Goal: Use online tool/utility: Utilize a website feature to perform a specific function

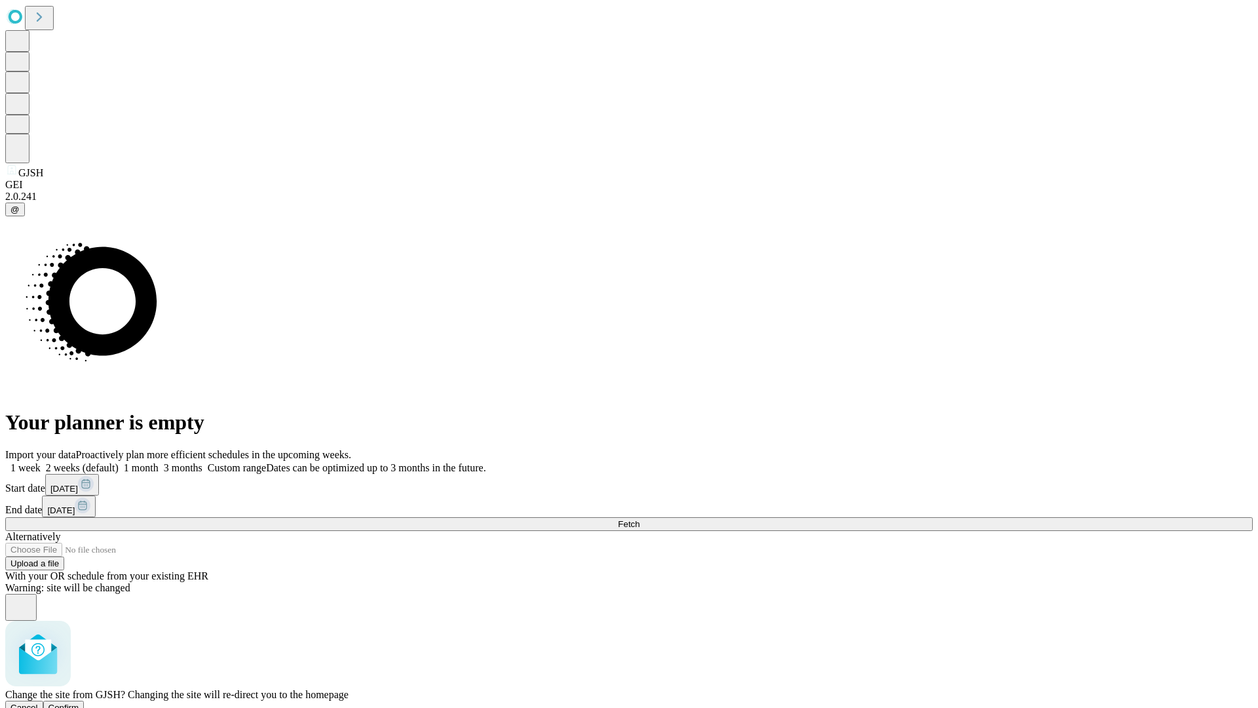
click at [79, 702] on span "Confirm" at bounding box center [63, 707] width 31 height 10
click at [41, 462] on label "1 week" at bounding box center [22, 467] width 35 height 11
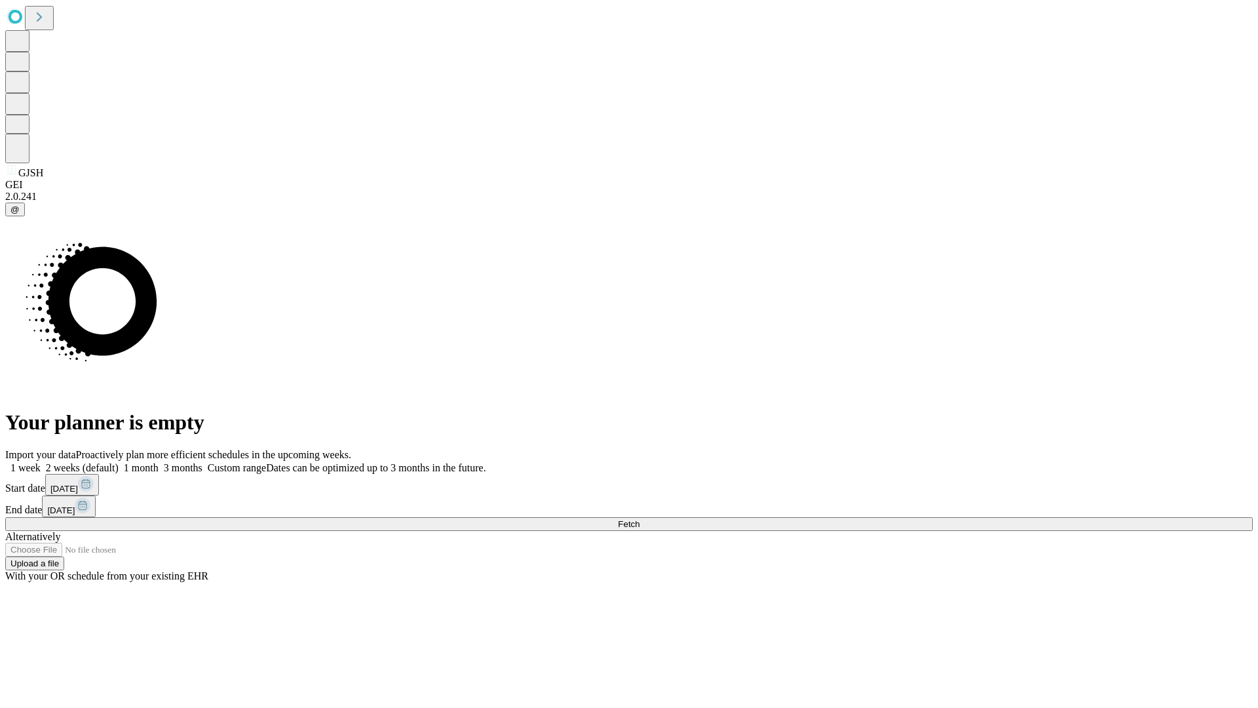
click at [640, 519] on span "Fetch" at bounding box center [629, 524] width 22 height 10
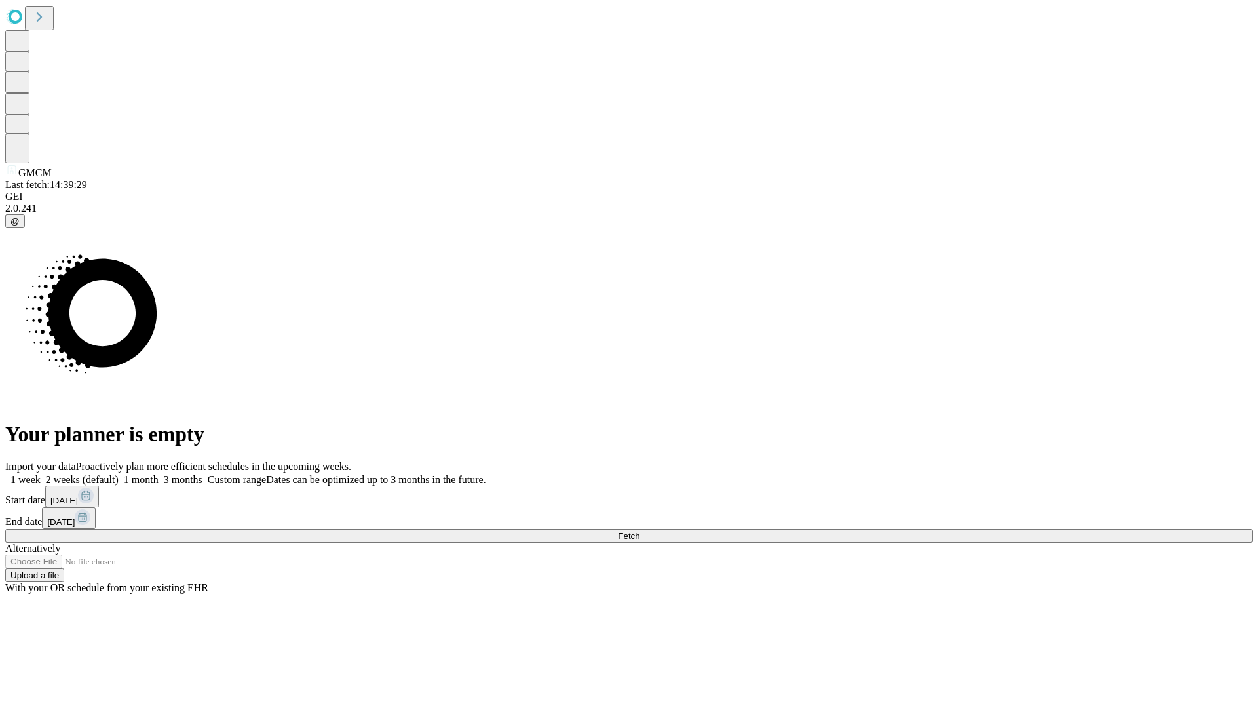
click at [41, 474] on label "1 week" at bounding box center [22, 479] width 35 height 11
click at [640, 531] on span "Fetch" at bounding box center [629, 536] width 22 height 10
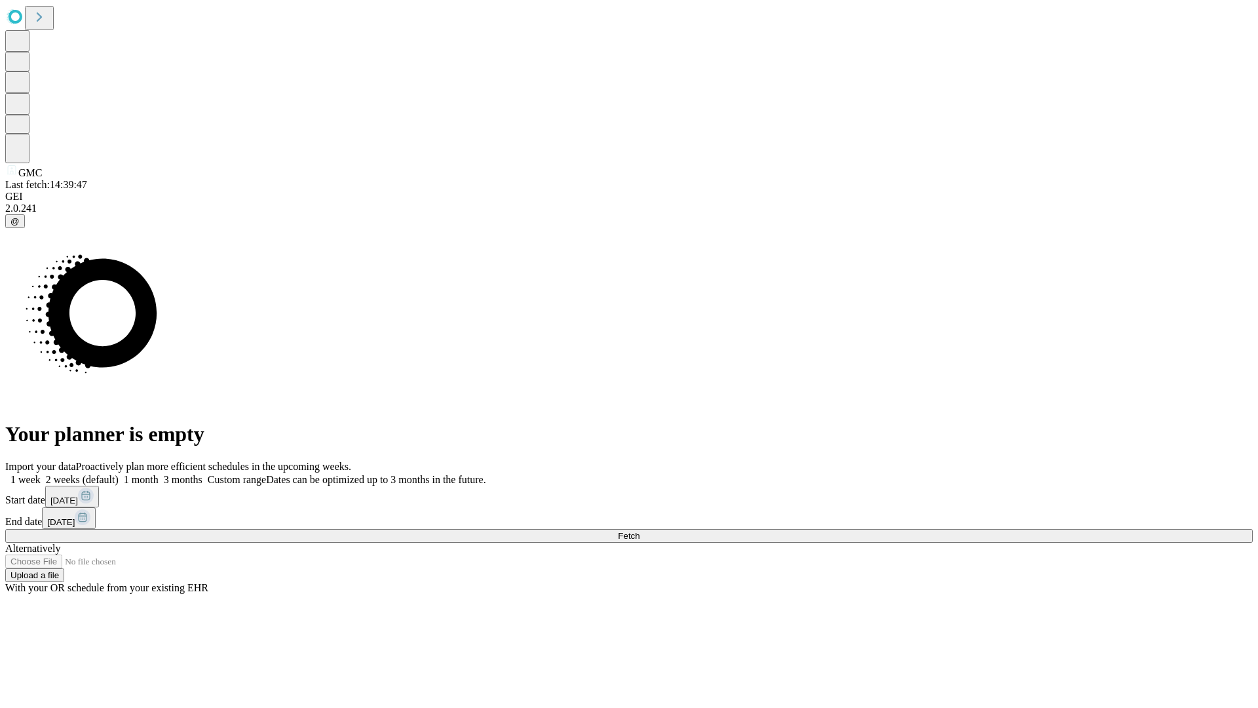
click at [41, 474] on label "1 week" at bounding box center [22, 479] width 35 height 11
click at [640, 531] on span "Fetch" at bounding box center [629, 536] width 22 height 10
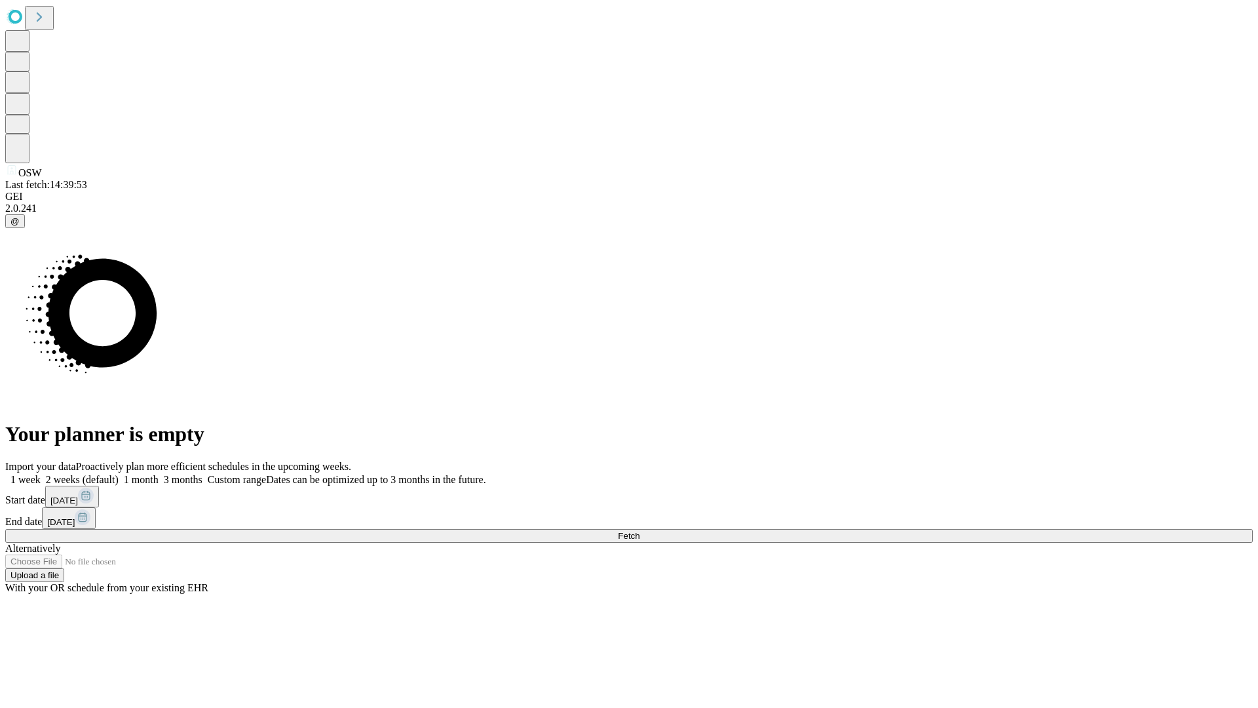
click at [640, 531] on span "Fetch" at bounding box center [629, 536] width 22 height 10
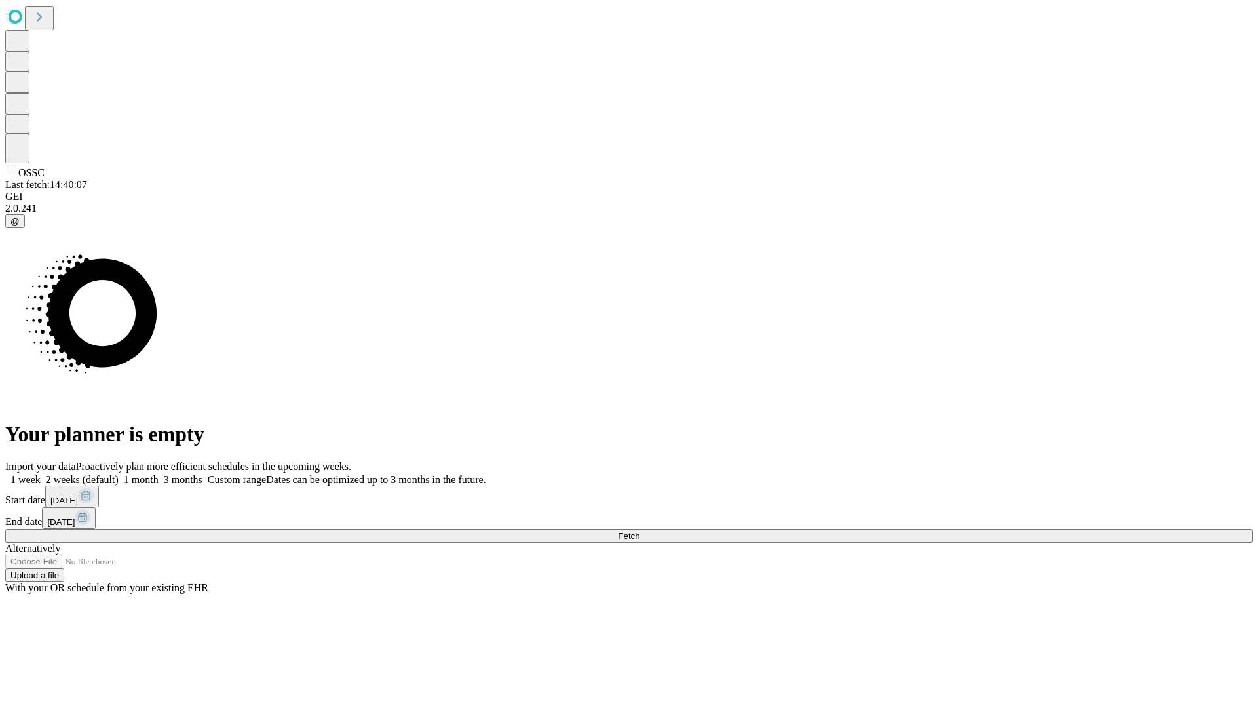
click at [41, 474] on label "1 week" at bounding box center [22, 479] width 35 height 11
click at [640, 531] on span "Fetch" at bounding box center [629, 536] width 22 height 10
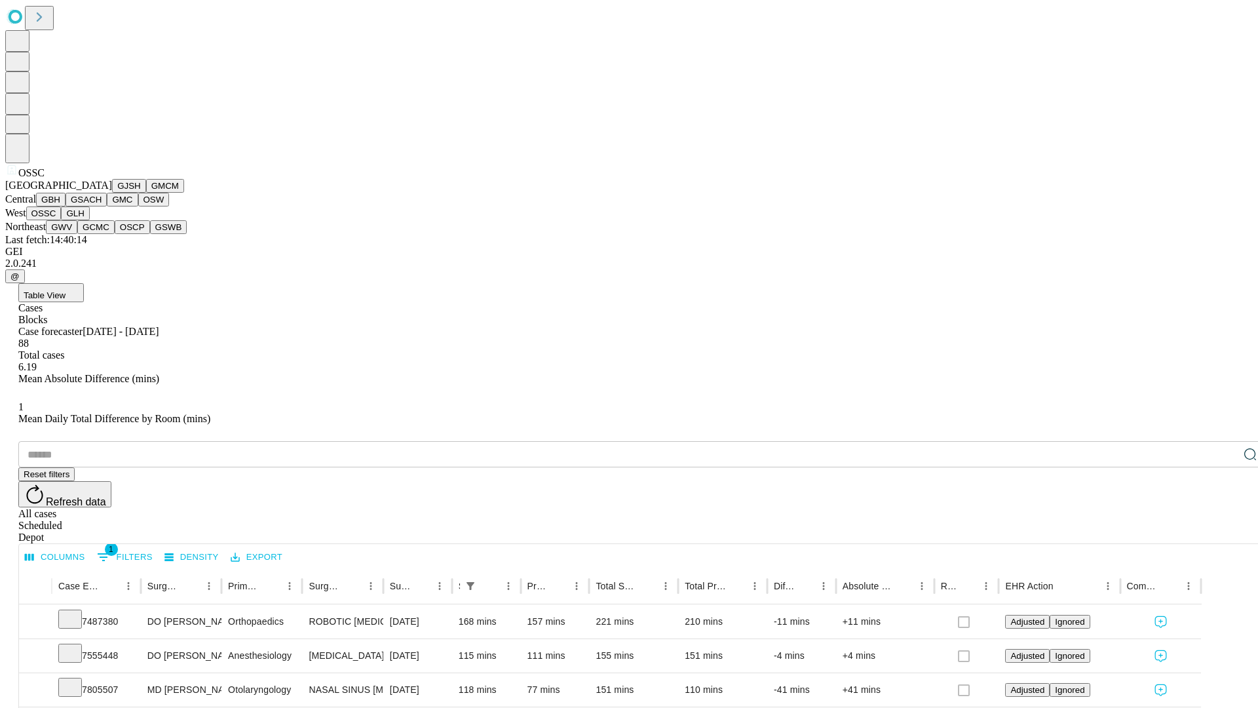
click at [89, 220] on button "GLH" at bounding box center [75, 213] width 28 height 14
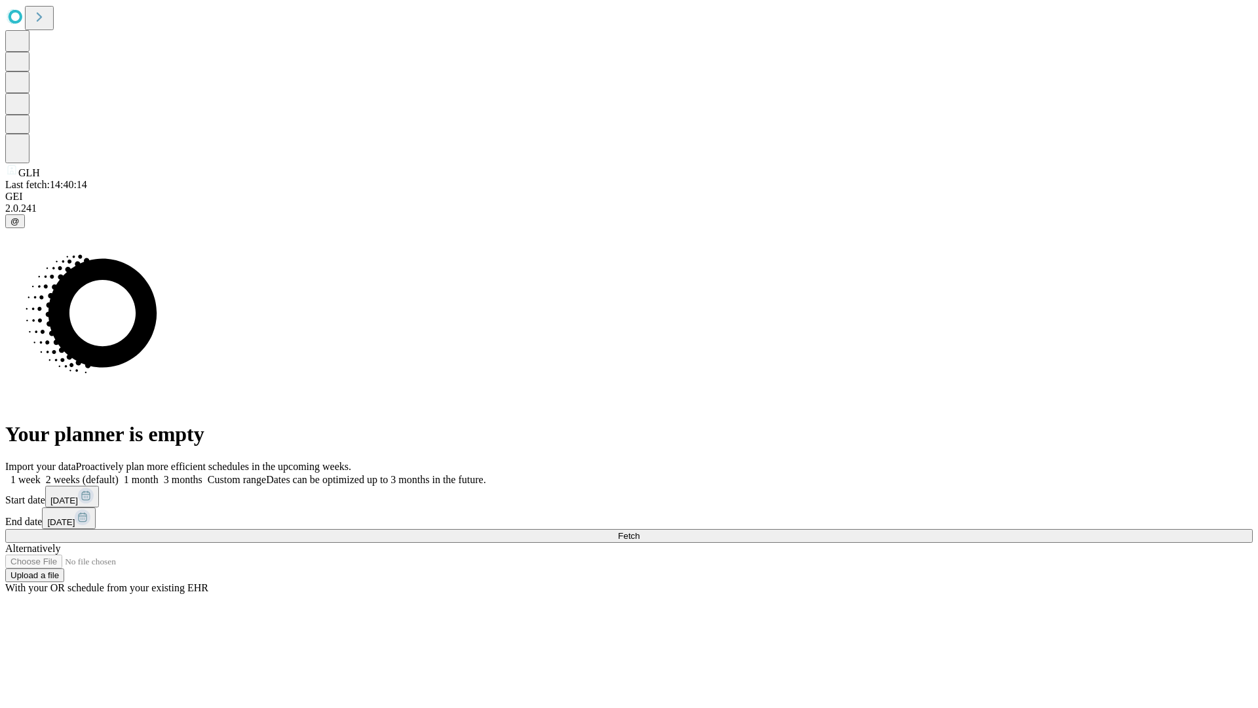
click at [41, 474] on label "1 week" at bounding box center [22, 479] width 35 height 11
click at [640, 531] on span "Fetch" at bounding box center [629, 536] width 22 height 10
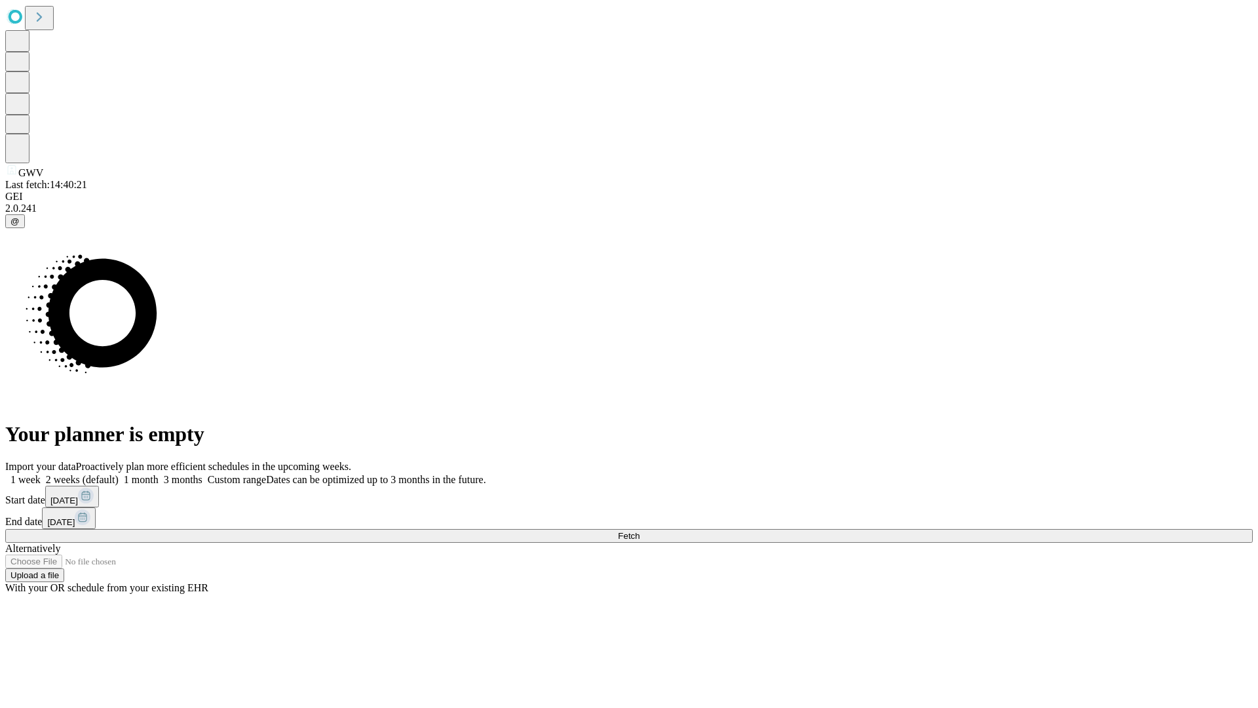
click at [41, 474] on label "1 week" at bounding box center [22, 479] width 35 height 11
click at [640, 531] on span "Fetch" at bounding box center [629, 536] width 22 height 10
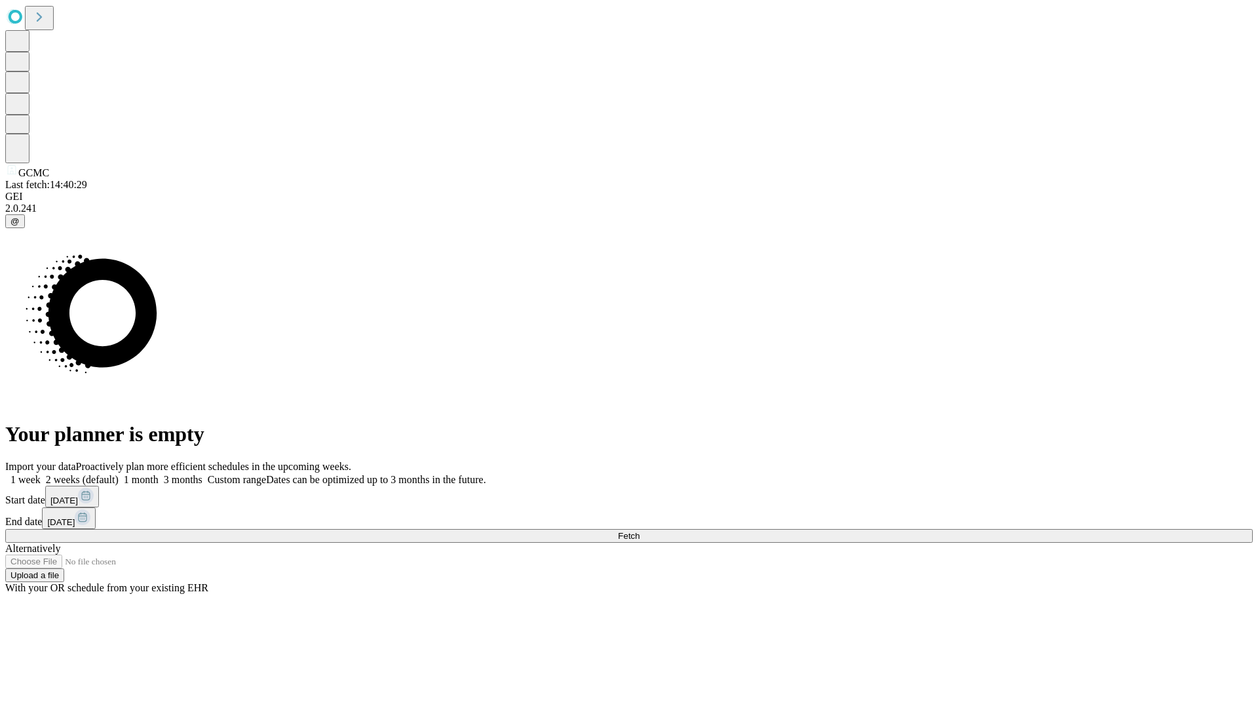
click at [41, 474] on label "1 week" at bounding box center [22, 479] width 35 height 11
click at [640, 531] on span "Fetch" at bounding box center [629, 536] width 22 height 10
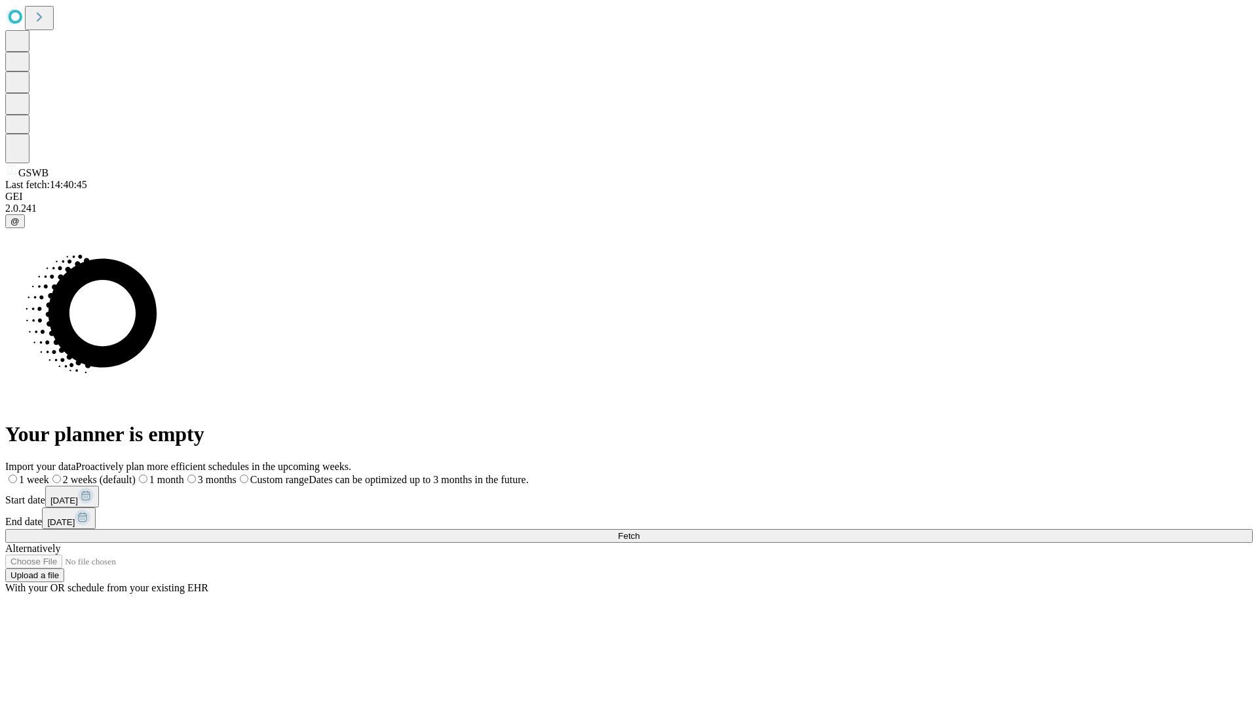
click at [49, 474] on label "1 week" at bounding box center [27, 479] width 44 height 11
click at [640, 531] on span "Fetch" at bounding box center [629, 536] width 22 height 10
